Goal: Task Accomplishment & Management: Manage account settings

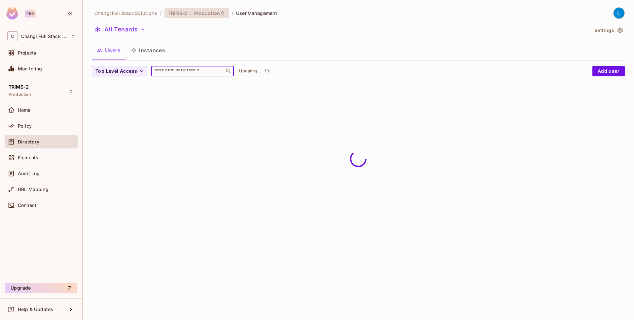
click at [190, 14] on span ":" at bounding box center [191, 13] width 2 height 5
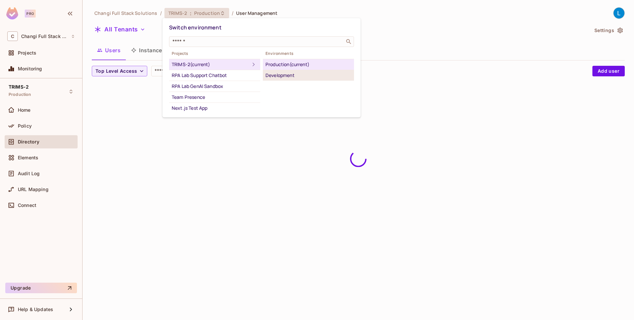
click at [276, 77] on div "Development" at bounding box center [308, 75] width 86 height 8
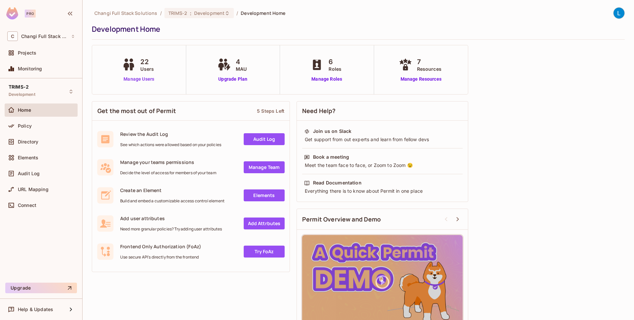
click at [137, 80] on link "Manage Users" at bounding box center [139, 79] width 37 height 7
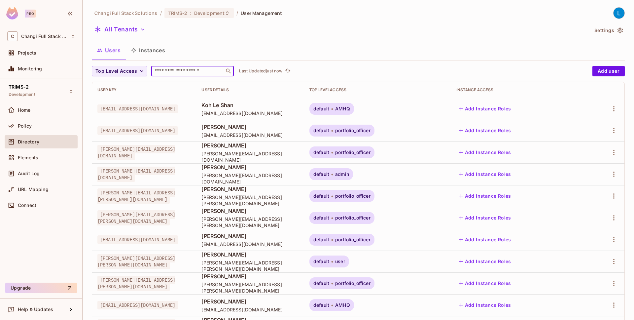
click at [204, 74] on input "text" at bounding box center [187, 71] width 69 height 7
click at [615, 110] on icon "button" at bounding box center [614, 109] width 8 height 8
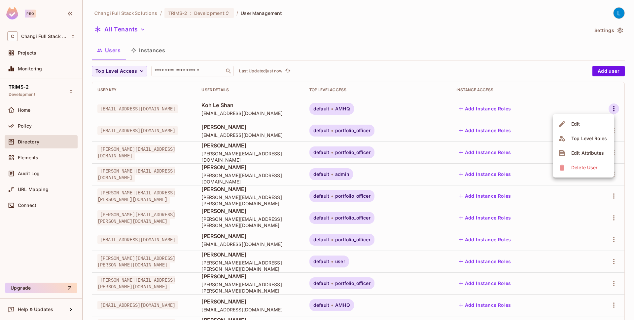
click at [599, 126] on li "Edit" at bounding box center [583, 124] width 61 height 15
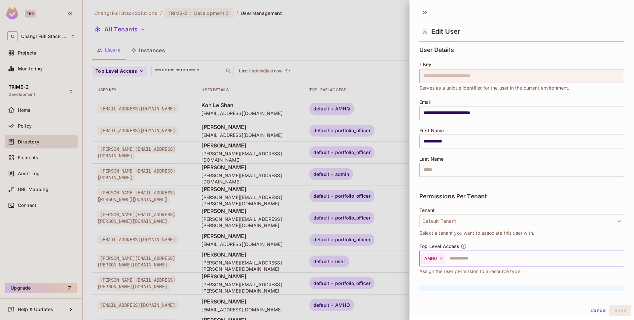
click at [442, 257] on icon at bounding box center [441, 258] width 5 height 5
click at [442, 257] on input "text" at bounding box center [516, 258] width 191 height 13
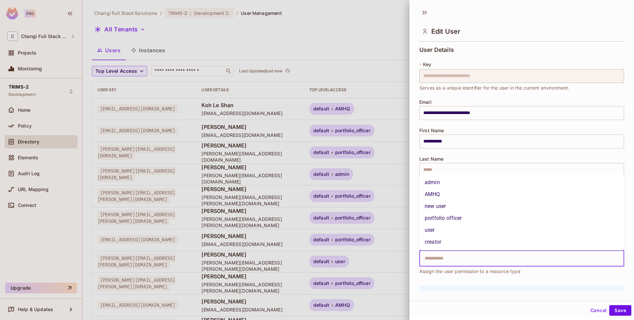
click at [367, 38] on div at bounding box center [317, 160] width 634 height 320
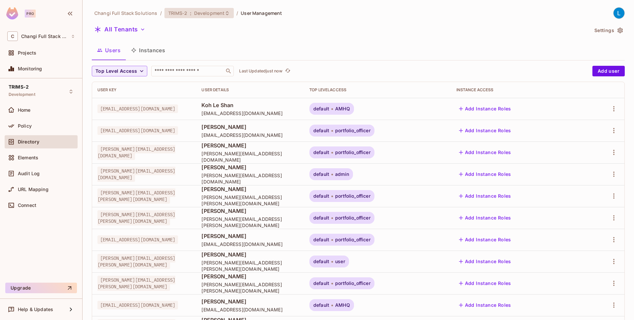
click at [210, 14] on span "Development" at bounding box center [209, 13] width 30 height 6
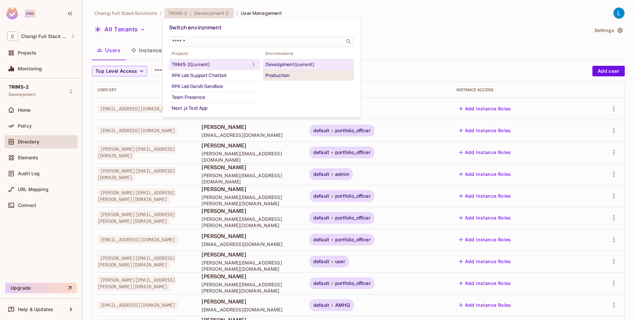
click at [285, 74] on div "Production" at bounding box center [308, 75] width 86 height 8
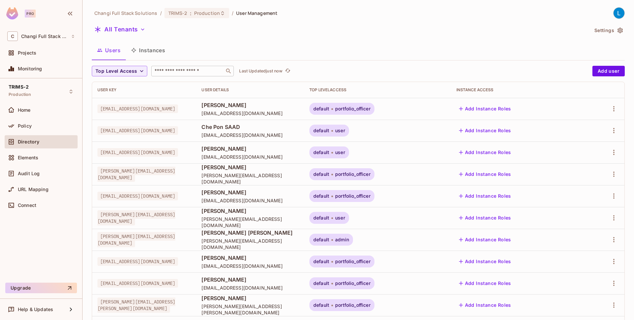
click at [196, 73] on input "text" at bounding box center [187, 71] width 69 height 7
